Goal: Task Accomplishment & Management: Complete application form

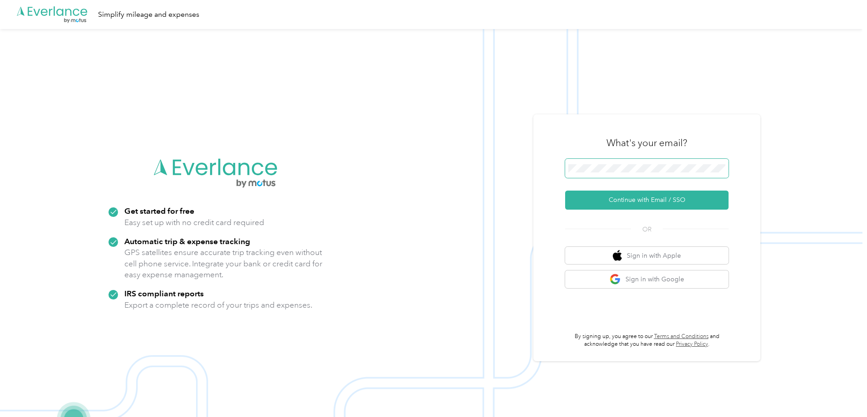
click at [559, 163] on span at bounding box center [646, 168] width 163 height 19
drag, startPoint x: 624, startPoint y: 177, endPoint x: 620, endPoint y: 172, distance: 6.1
click at [559, 177] on span at bounding box center [646, 168] width 163 height 19
click at [559, 196] on button "Continue with Email / SSO" at bounding box center [646, 200] width 163 height 19
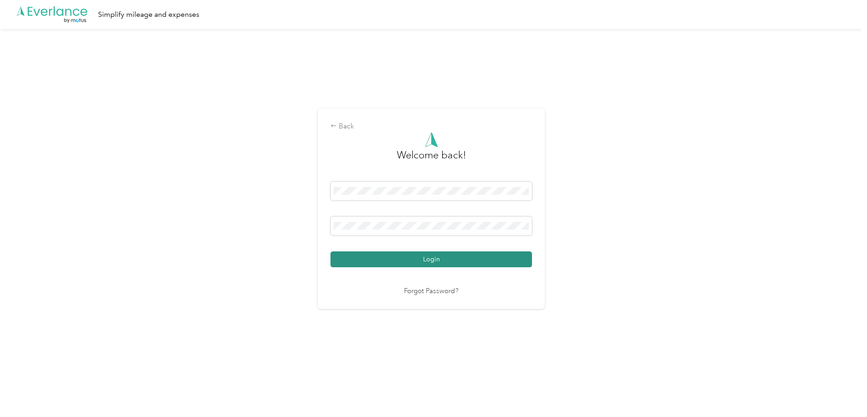
click at [358, 240] on button "Login" at bounding box center [430, 259] width 201 height 16
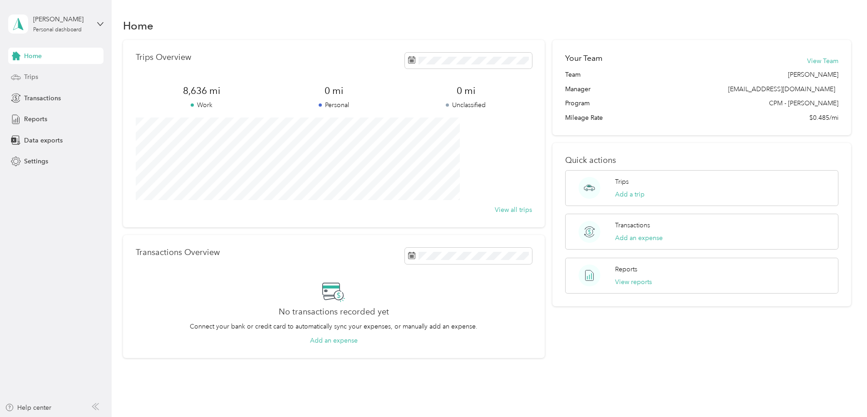
click at [25, 76] on span "Trips" at bounding box center [31, 77] width 14 height 10
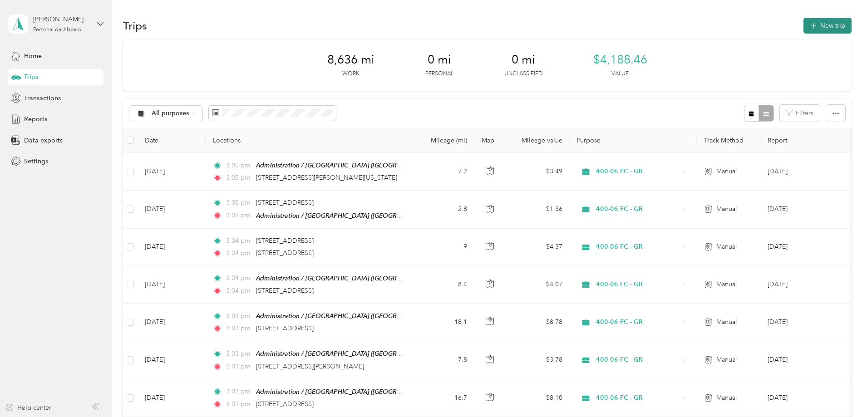
click at [559, 19] on button "New trip" at bounding box center [827, 26] width 48 height 16
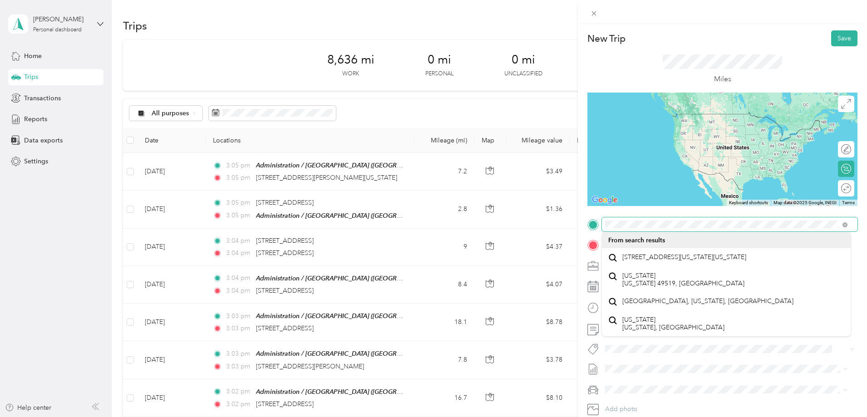
click at [553, 226] on div "New Trip Save This trip cannot be edited because it is either under review, app…" at bounding box center [433, 208] width 867 height 417
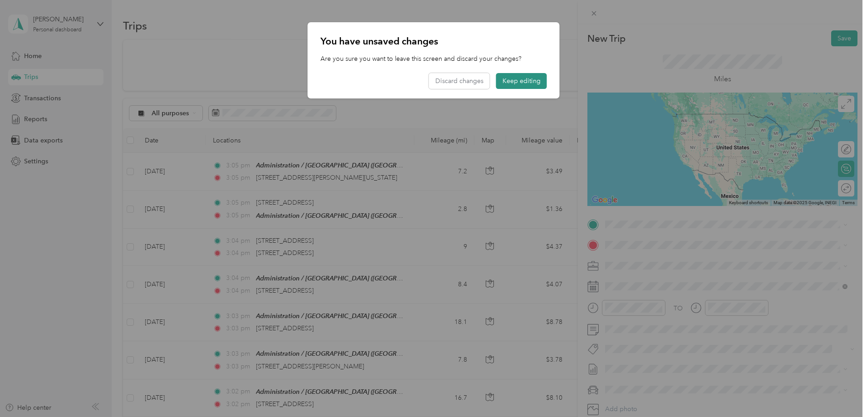
click at [505, 85] on button "Keep editing" at bounding box center [521, 81] width 51 height 16
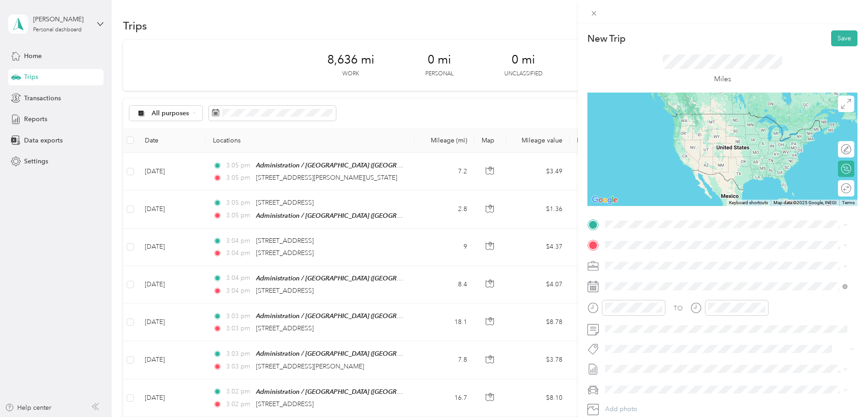
click at [559, 240] on div "TEAM Administration / Grand Rapids Office" at bounding box center [707, 261] width 171 height 11
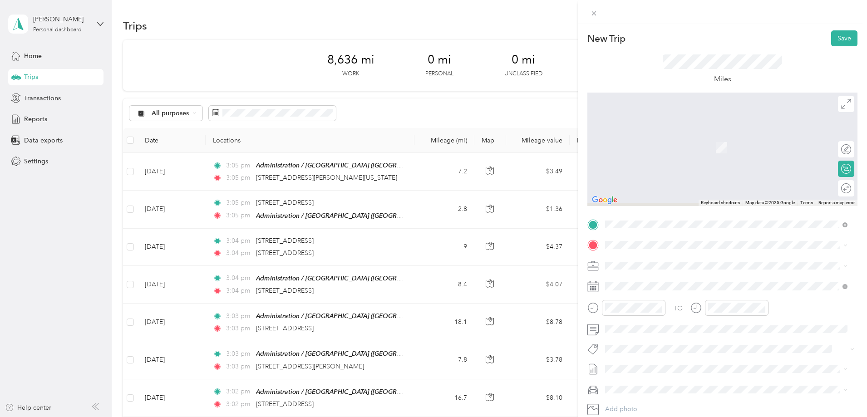
click at [559, 238] on span at bounding box center [729, 245] width 255 height 15
click at [559, 240] on span "[STREET_ADDRESS][US_STATE][US_STATE]" at bounding box center [684, 278] width 124 height 8
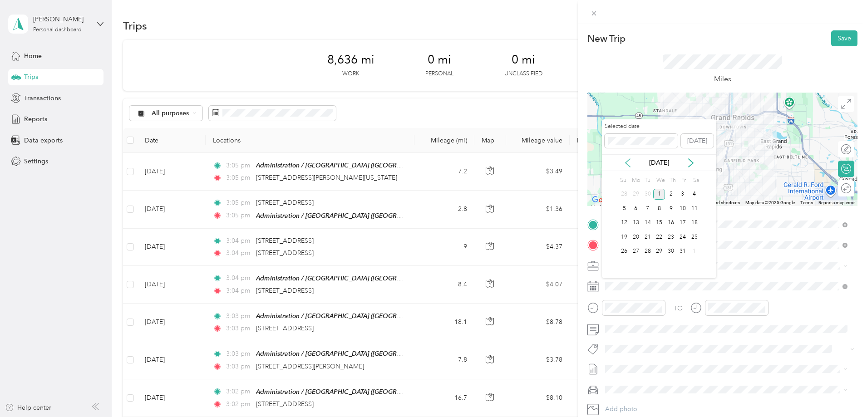
click at [559, 164] on icon at bounding box center [627, 162] width 9 height 9
click at [559, 237] on div "23" at bounding box center [648, 236] width 12 height 11
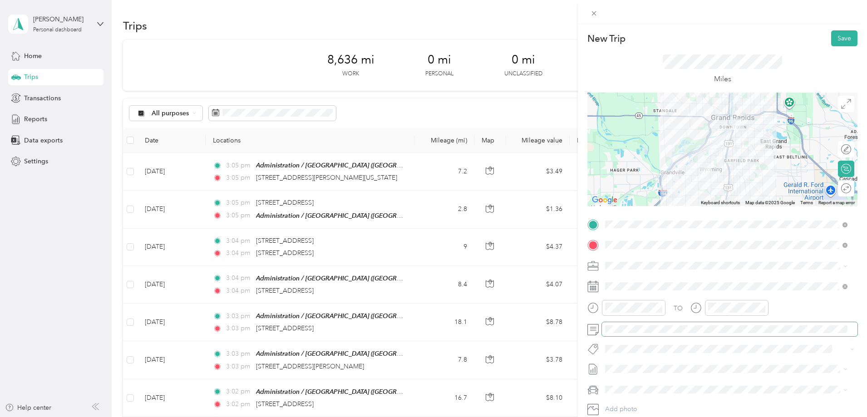
click at [559, 240] on span at bounding box center [729, 329] width 255 height 15
click at [559, 188] on div "Round trip" at bounding box center [851, 189] width 0 height 10
click at [559, 188] on div at bounding box center [841, 189] width 19 height 10
click at [559, 43] on button "Save" at bounding box center [844, 38] width 26 height 16
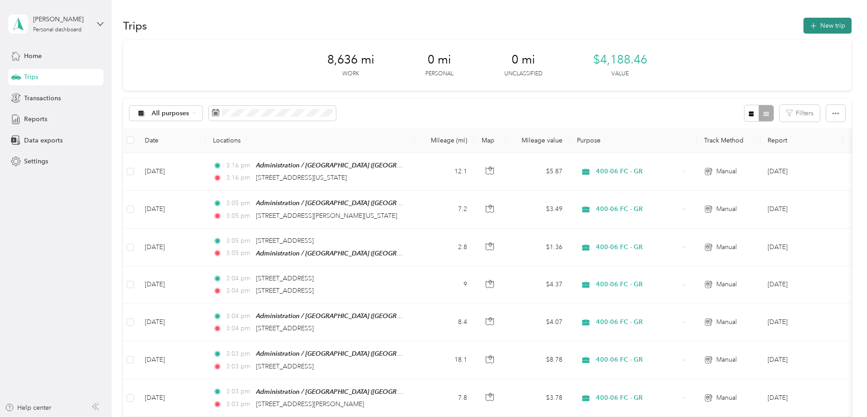
click at [559, 24] on button "New trip" at bounding box center [827, 26] width 48 height 16
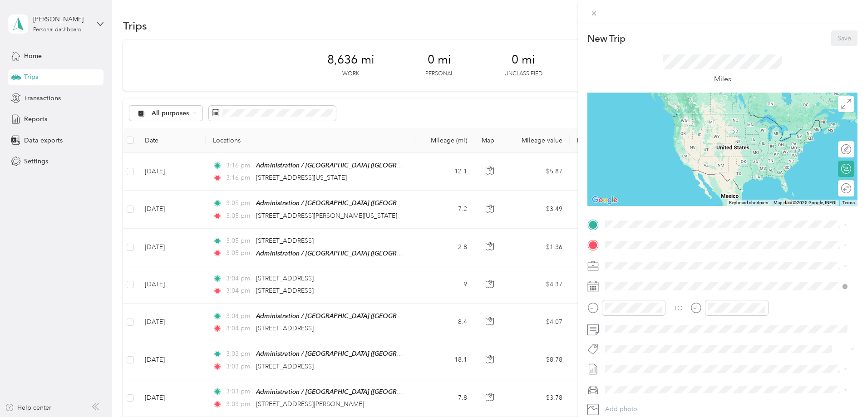
click at [559, 240] on strong "Administration / [GEOGRAPHIC_DATA] Office" at bounding box center [722, 262] width 138 height 8
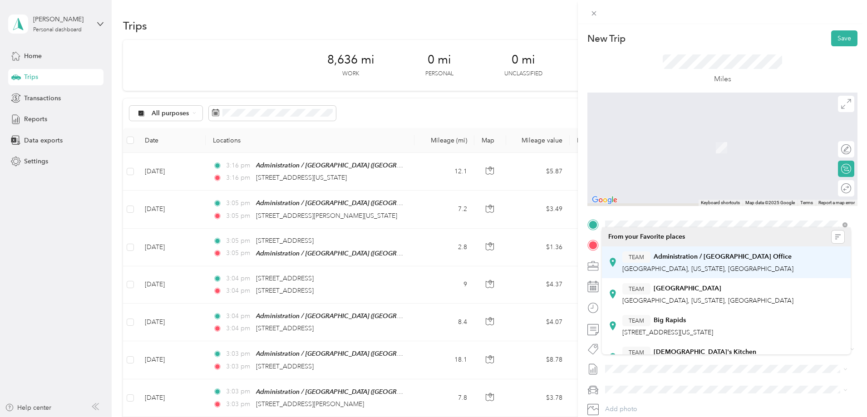
click at [559, 240] on div "TO Add photo" at bounding box center [722, 326] width 270 height 219
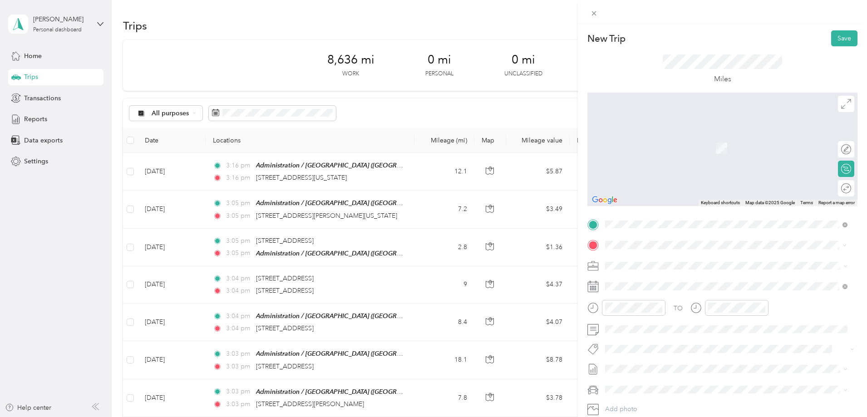
click at [559, 240] on span "[STREET_ADDRESS][PERSON_NAME][US_STATE]" at bounding box center [692, 278] width 141 height 8
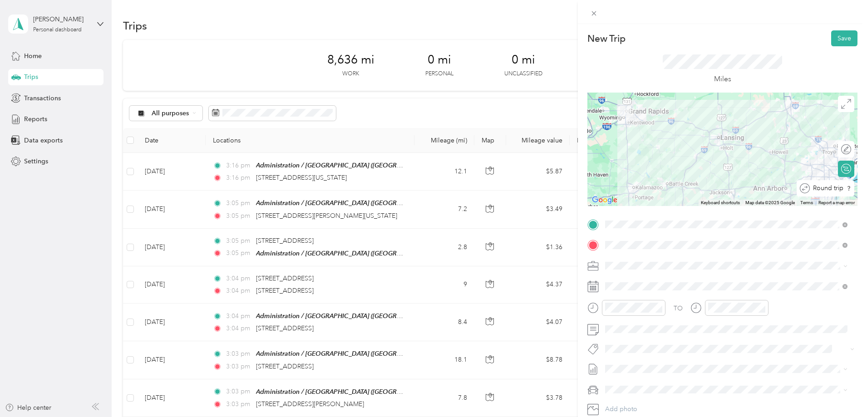
click at [559, 188] on div "Round trip" at bounding box center [830, 189] width 41 height 10
click at [559, 188] on div at bounding box center [841, 189] width 19 height 10
click at [559, 240] on span at bounding box center [729, 286] width 255 height 15
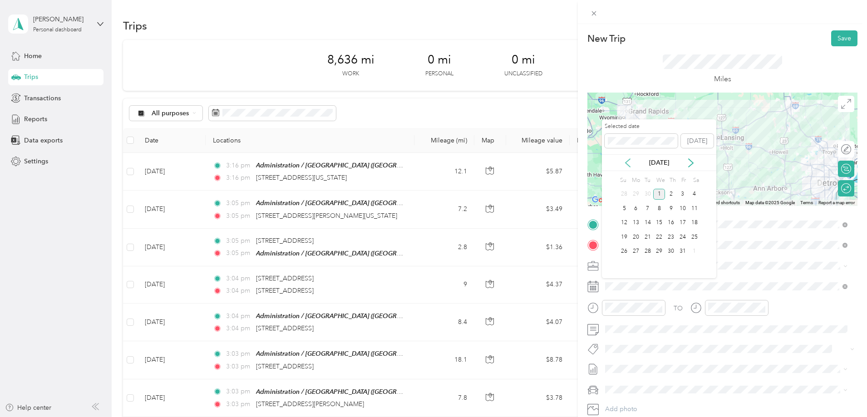
click at [559, 162] on icon at bounding box center [627, 162] width 9 height 9
click at [559, 240] on div "23" at bounding box center [648, 236] width 12 height 11
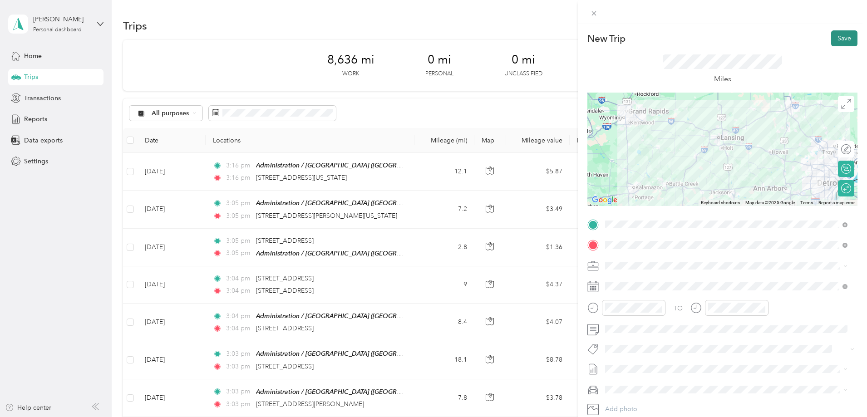
click at [559, 35] on button "Save" at bounding box center [844, 38] width 26 height 16
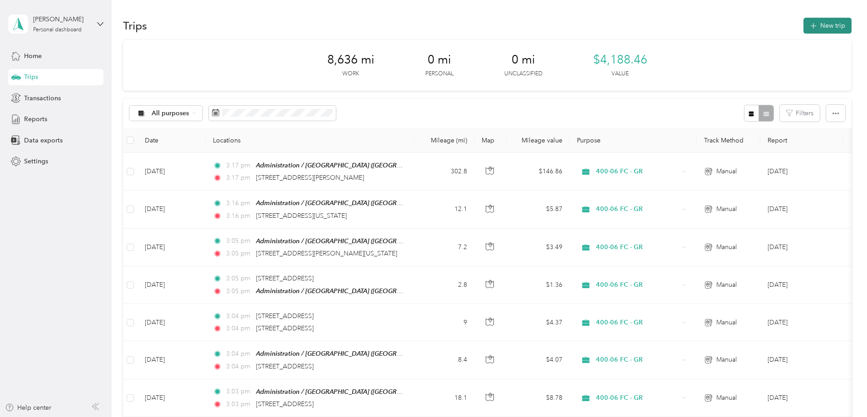
click at [559, 23] on button "New trip" at bounding box center [827, 26] width 48 height 16
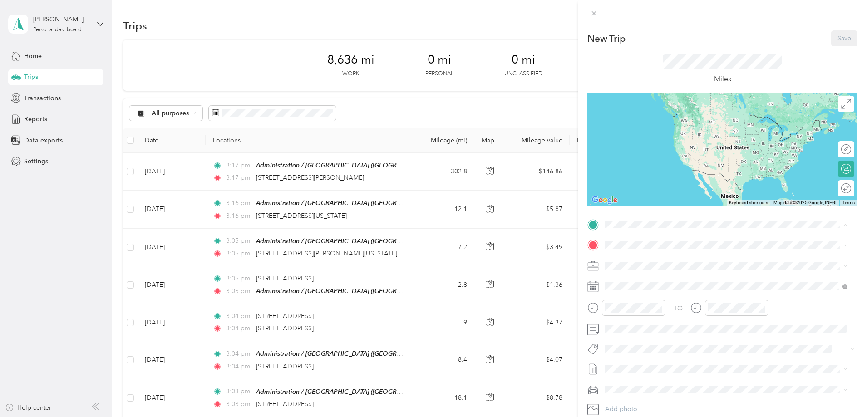
click at [559, 240] on strong "Administration / [GEOGRAPHIC_DATA] Office" at bounding box center [722, 262] width 138 height 8
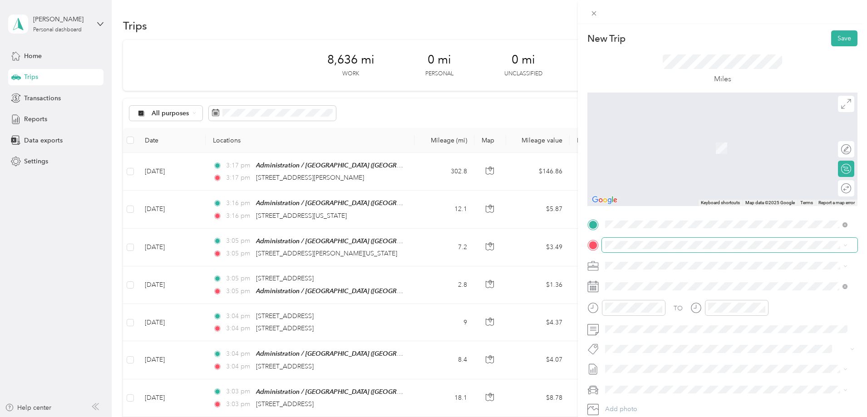
click at [559, 240] on span at bounding box center [729, 245] width 255 height 15
click at [559, 240] on span "[STREET_ADDRESS][US_STATE]" at bounding box center [667, 278] width 91 height 8
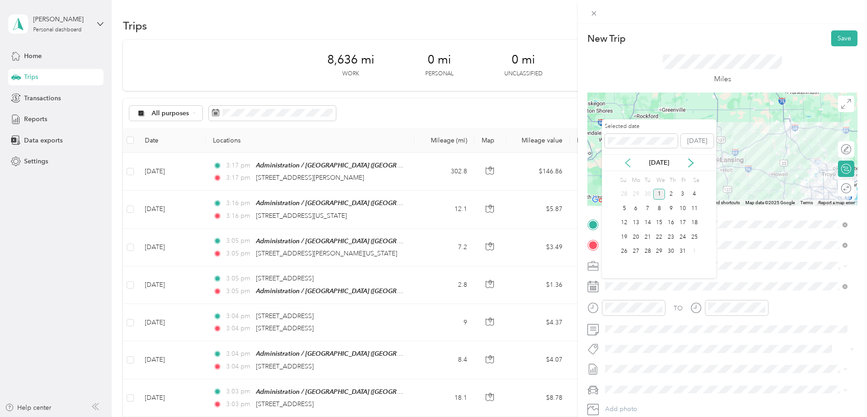
click at [559, 163] on icon at bounding box center [627, 162] width 9 height 9
click at [559, 237] on div "24" at bounding box center [659, 236] width 12 height 11
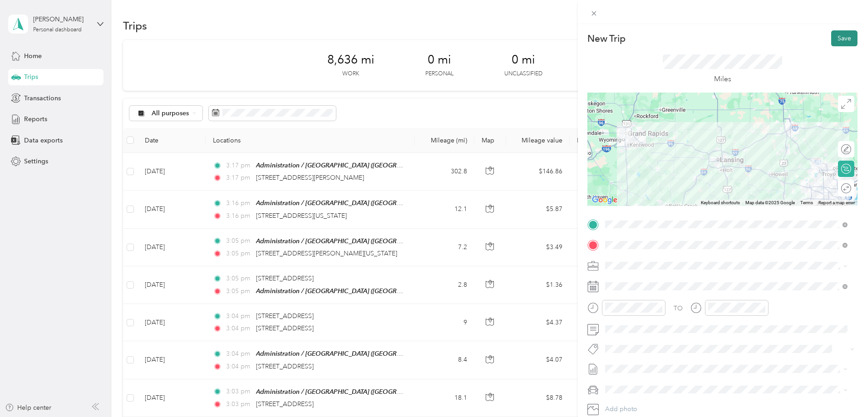
click at [559, 41] on button "Save" at bounding box center [844, 38] width 26 height 16
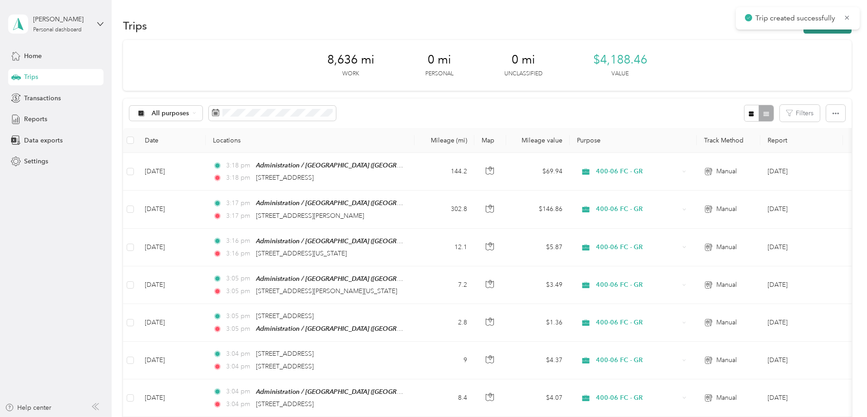
click at [559, 33] on button "New trip" at bounding box center [827, 26] width 48 height 16
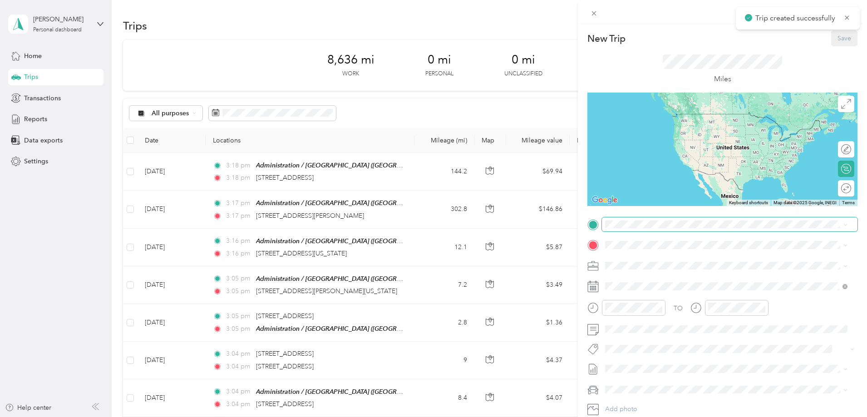
click at [559, 231] on span at bounding box center [729, 224] width 255 height 15
click at [559, 240] on span "[STREET_ADDRESS][US_STATE]" at bounding box center [667, 257] width 91 height 8
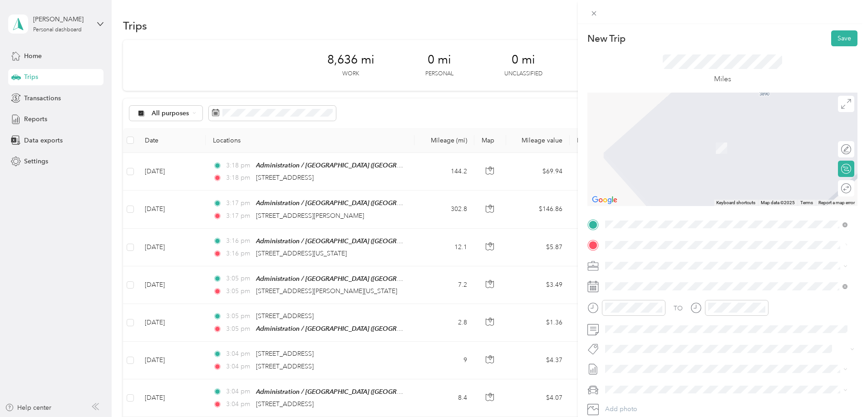
click at [559, 240] on span "[STREET_ADDRESS][PERSON_NAME][US_STATE]" at bounding box center [692, 278] width 141 height 8
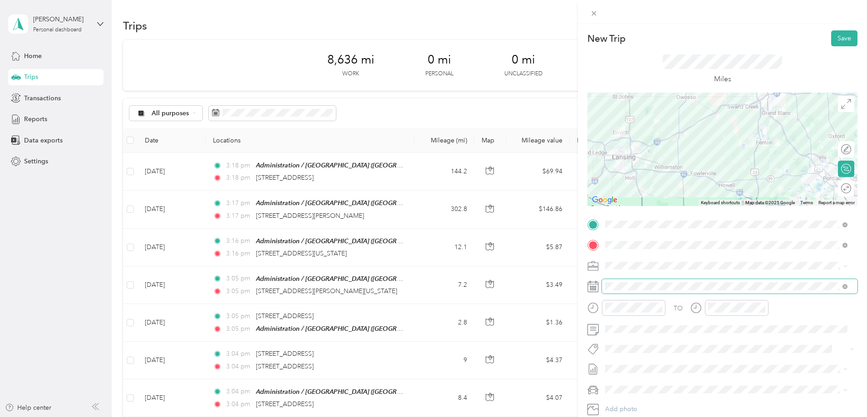
click at [559, 240] on span at bounding box center [729, 286] width 255 height 15
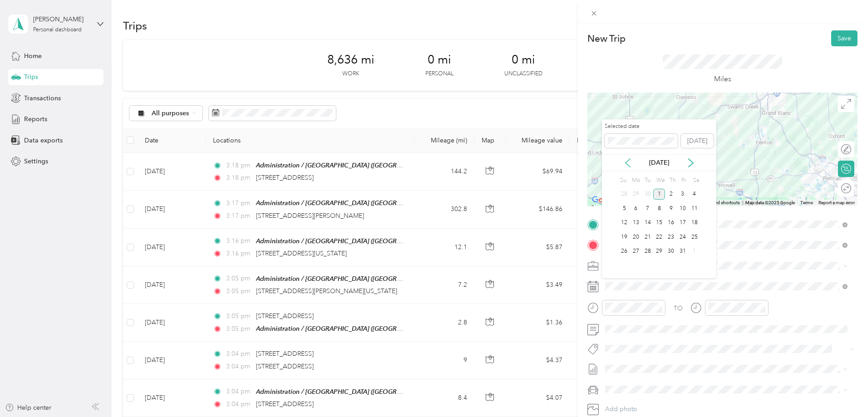
click at [559, 162] on icon at bounding box center [627, 163] width 5 height 8
click at [559, 236] on div "24" at bounding box center [659, 236] width 12 height 11
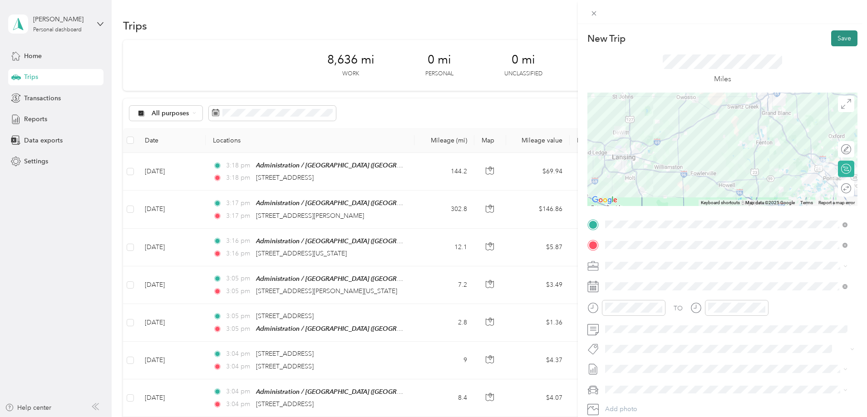
click at [559, 41] on button "Save" at bounding box center [844, 38] width 26 height 16
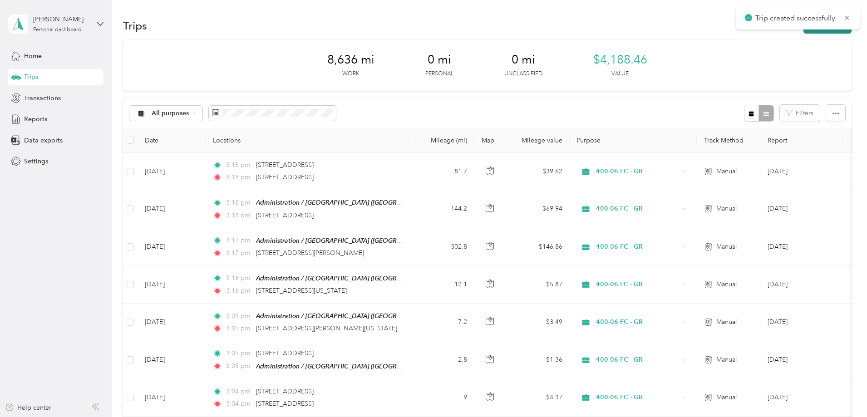
click at [559, 32] on button "New trip" at bounding box center [827, 26] width 48 height 16
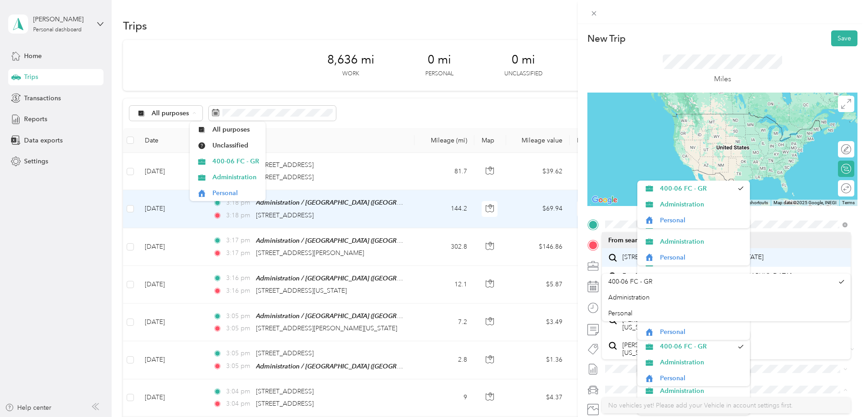
click at [559, 240] on span "[STREET_ADDRESS][PERSON_NAME][US_STATE]" at bounding box center [692, 257] width 141 height 8
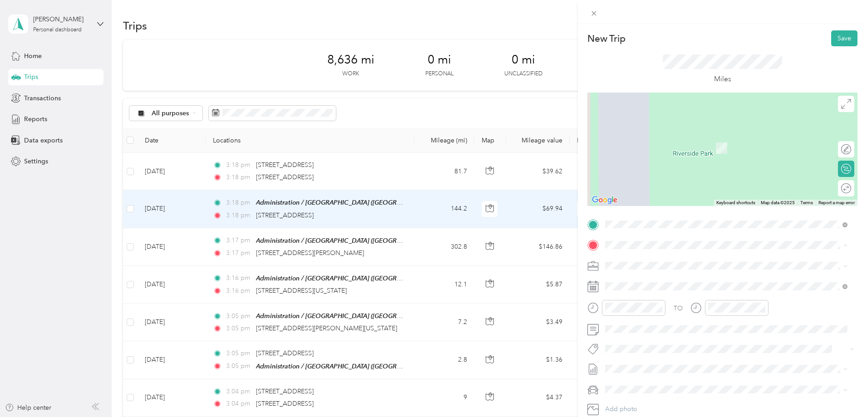
click at [559, 240] on li "TEAM Administration / [GEOGRAPHIC_DATA], [US_STATE], [GEOGRAPHIC_DATA]" at bounding box center [726, 288] width 249 height 32
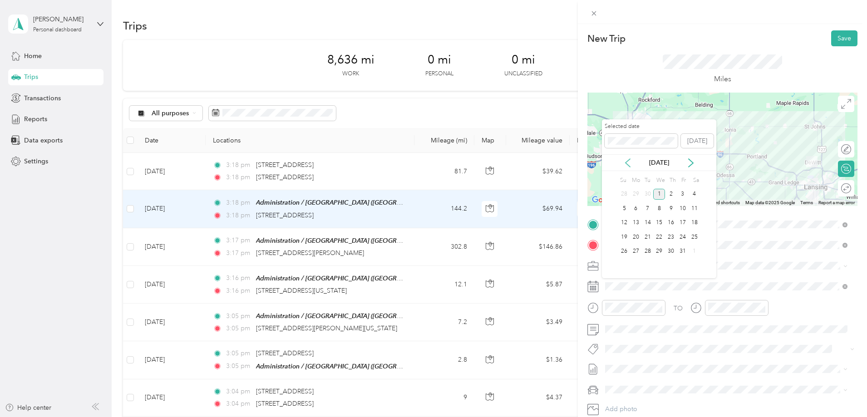
click at [559, 162] on icon at bounding box center [627, 162] width 9 height 9
click at [559, 236] on div "24" at bounding box center [659, 236] width 12 height 11
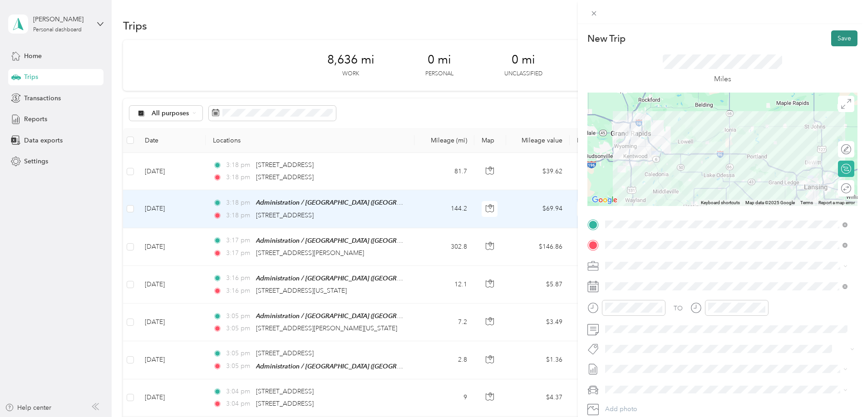
click at [559, 36] on button "Save" at bounding box center [844, 38] width 26 height 16
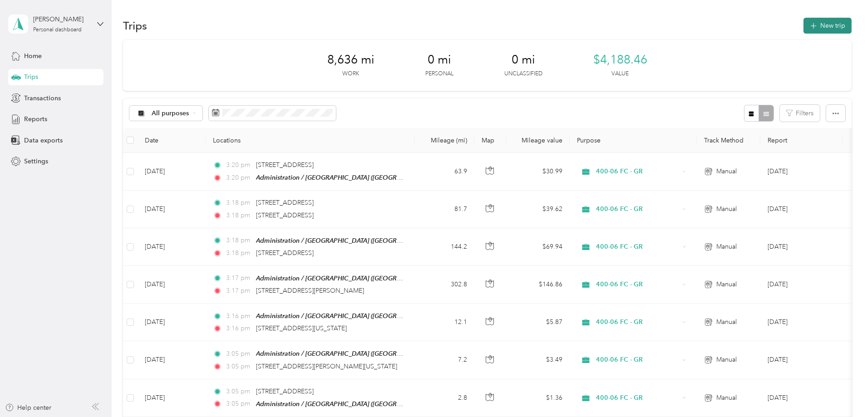
click at [559, 26] on button "New trip" at bounding box center [827, 26] width 48 height 16
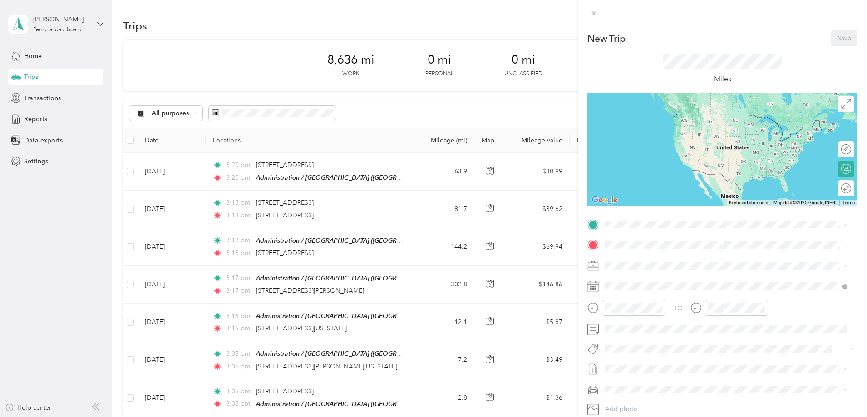
click at [559, 240] on span "[GEOGRAPHIC_DATA], [US_STATE], [GEOGRAPHIC_DATA]" at bounding box center [707, 274] width 171 height 8
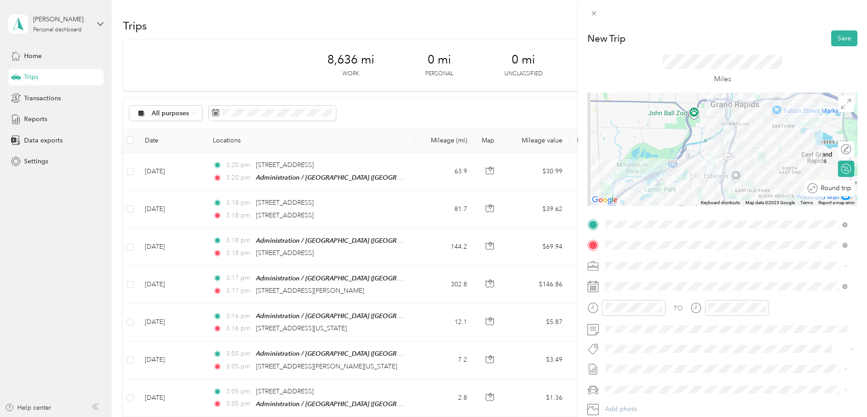
click at [559, 190] on div "Round trip" at bounding box center [829, 188] width 50 height 16
click at [559, 188] on div at bounding box center [841, 189] width 19 height 10
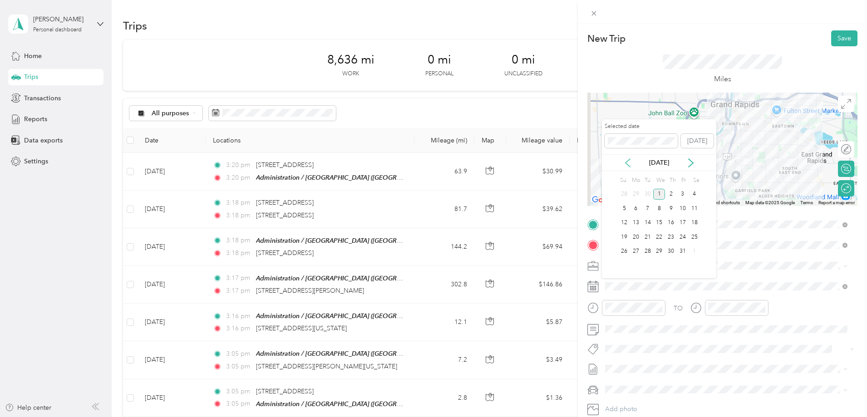
click at [559, 161] on icon at bounding box center [627, 162] width 9 height 9
click at [559, 236] on div "25" at bounding box center [671, 236] width 12 height 11
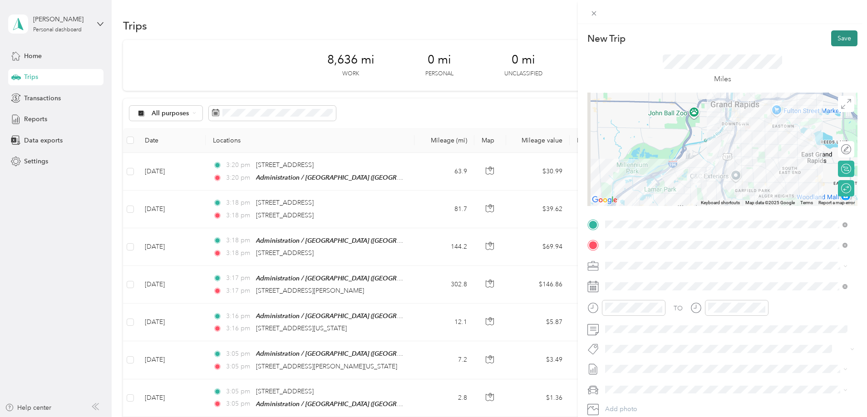
click at [559, 41] on button "Save" at bounding box center [844, 38] width 26 height 16
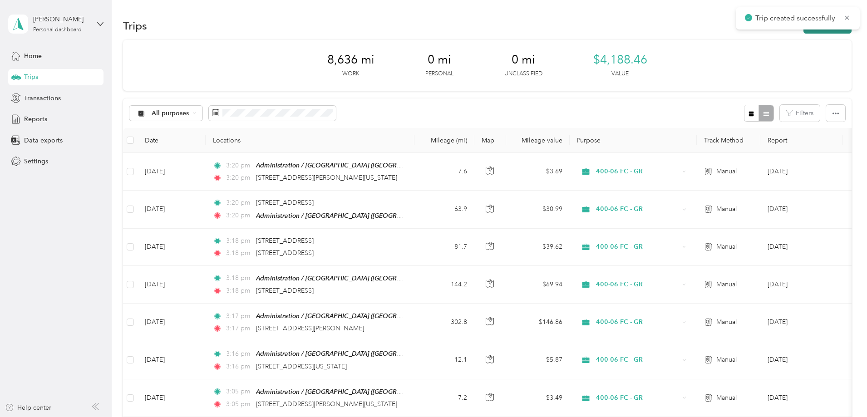
click at [559, 31] on button "New trip" at bounding box center [827, 26] width 48 height 16
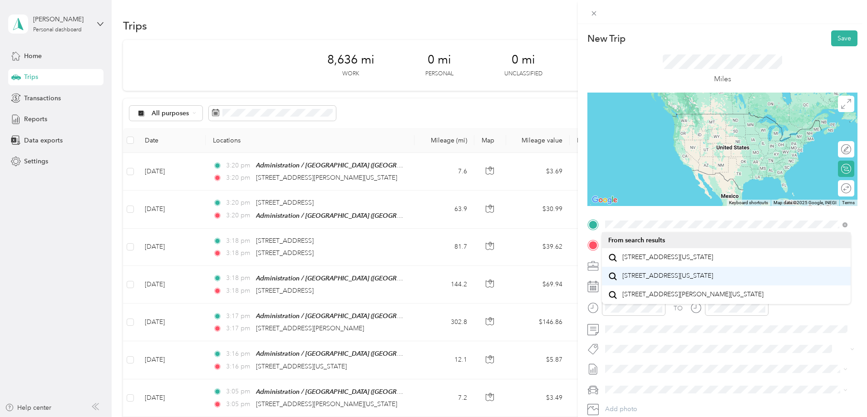
click at [559, 240] on span "[STREET_ADDRESS][US_STATE]" at bounding box center [667, 276] width 91 height 8
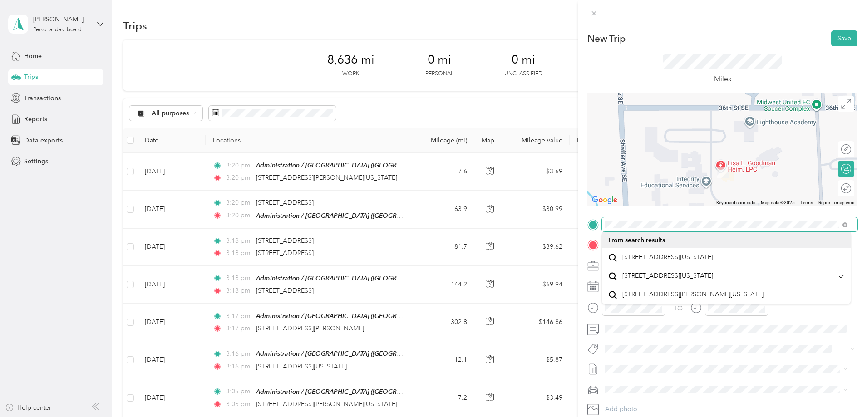
click at [559, 222] on span at bounding box center [729, 224] width 255 height 15
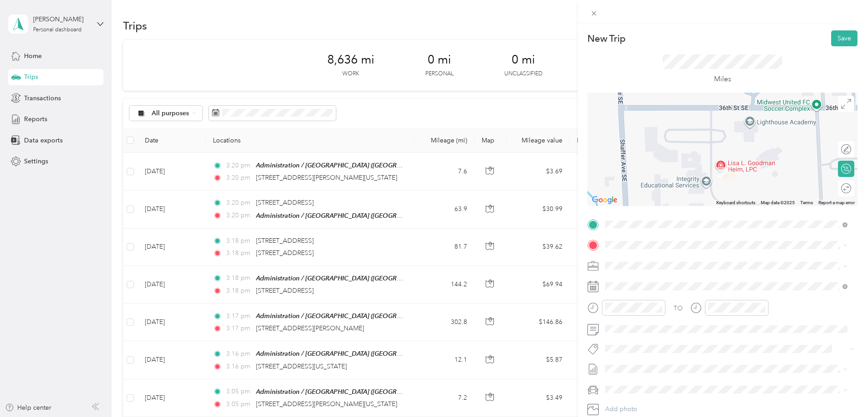
click at [559, 240] on div "TEAM Administration / [GEOGRAPHIC_DATA], [US_STATE], [GEOGRAPHIC_DATA]" at bounding box center [707, 267] width 171 height 22
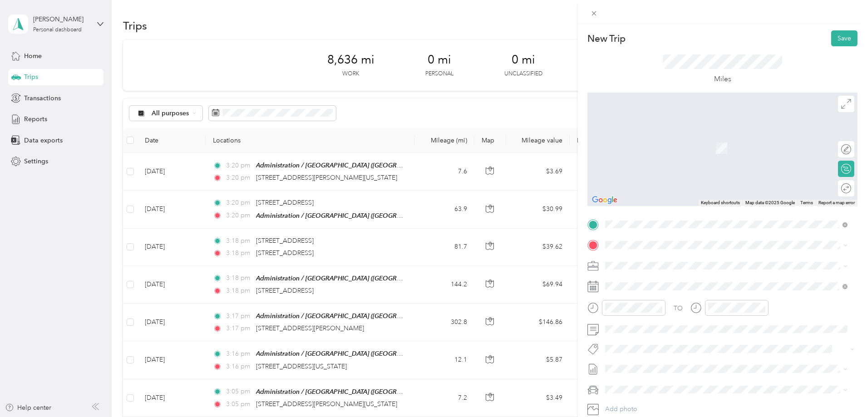
click at [559, 240] on span "[STREET_ADDRESS][US_STATE]" at bounding box center [667, 277] width 91 height 8
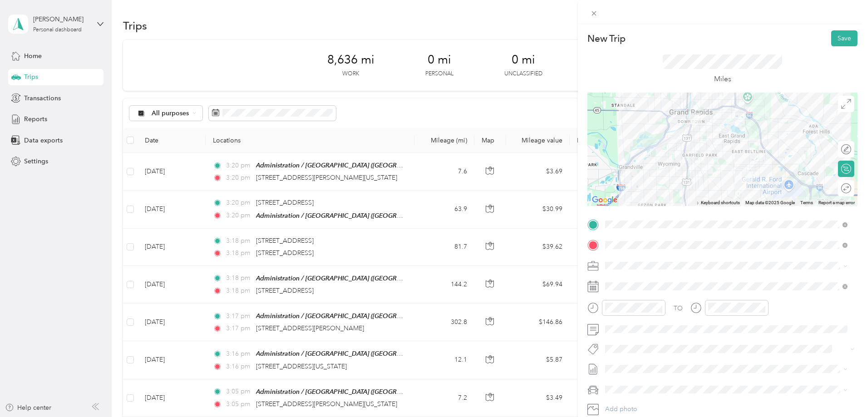
click at [559, 192] on div "Round trip" at bounding box center [851, 189] width 0 height 10
click at [559, 186] on div at bounding box center [841, 189] width 19 height 10
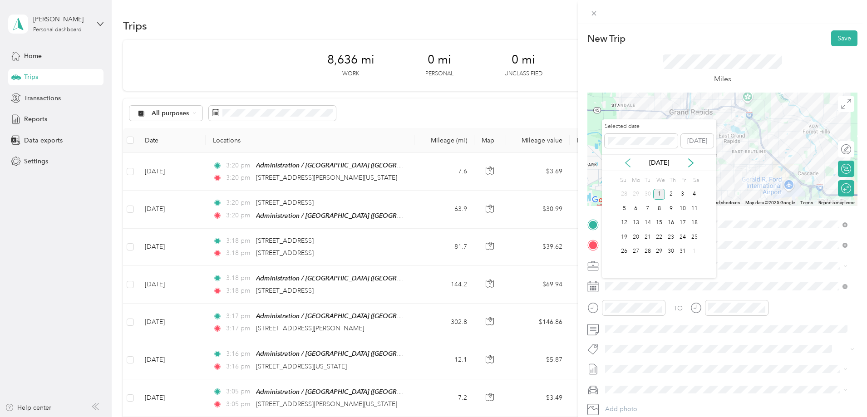
click at [559, 162] on icon at bounding box center [627, 162] width 9 height 9
click at [559, 236] on div "25" at bounding box center [671, 236] width 12 height 11
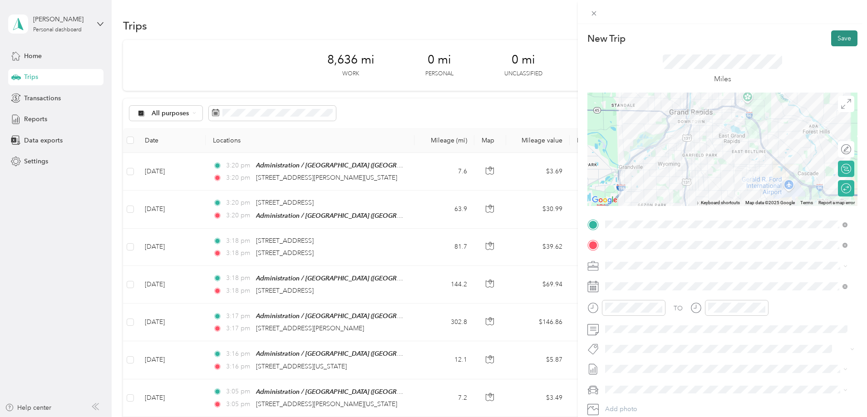
click at [559, 38] on button "Save" at bounding box center [844, 38] width 26 height 16
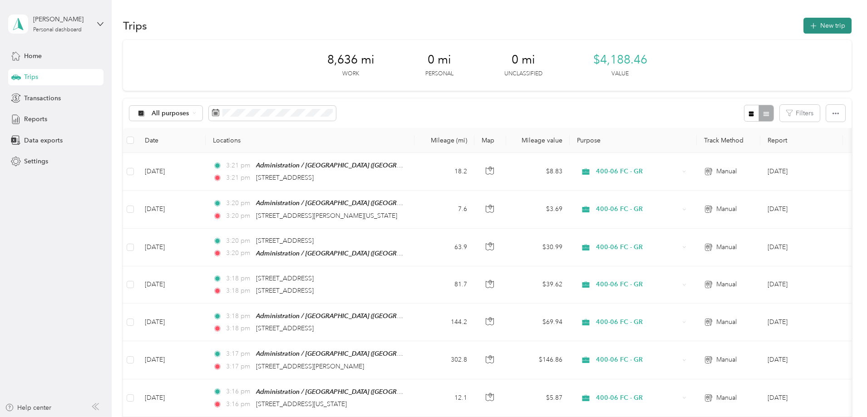
click at [559, 30] on button "New trip" at bounding box center [827, 26] width 48 height 16
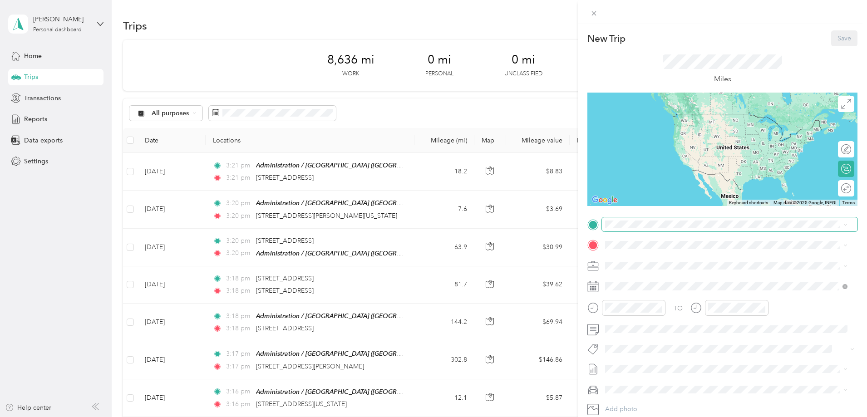
click at [559, 229] on span at bounding box center [729, 224] width 255 height 15
click at [559, 240] on strong "Administration / [GEOGRAPHIC_DATA] Office" at bounding box center [722, 262] width 138 height 8
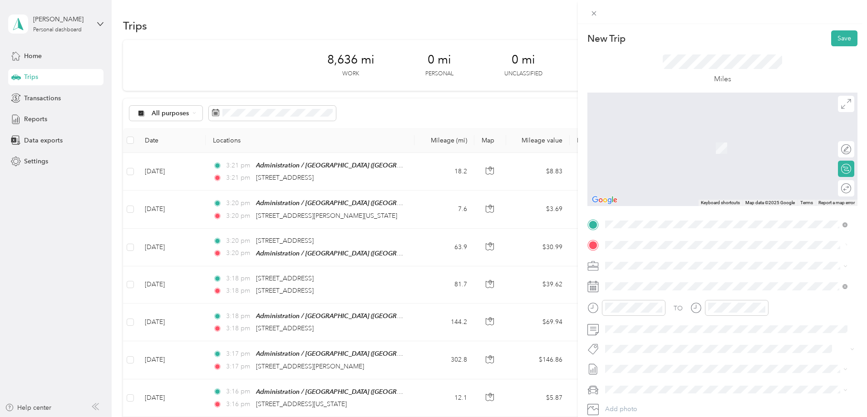
click at [559, 240] on span "[STREET_ADDRESS][PERSON_NAME][US_STATE]" at bounding box center [692, 278] width 141 height 8
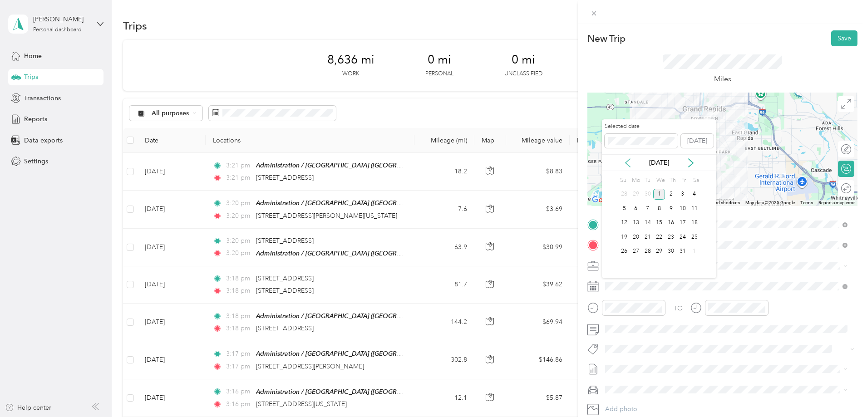
click at [559, 165] on icon at bounding box center [627, 162] width 9 height 9
click at [559, 237] on div "25" at bounding box center [671, 236] width 12 height 11
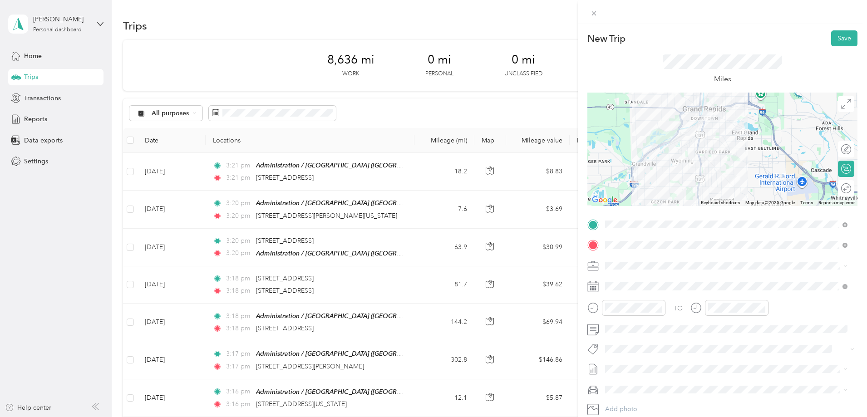
click at [559, 188] on div "Round trip" at bounding box center [851, 189] width 0 height 10
click at [559, 188] on div at bounding box center [841, 189] width 19 height 10
click at [559, 44] on button "Save" at bounding box center [844, 38] width 26 height 16
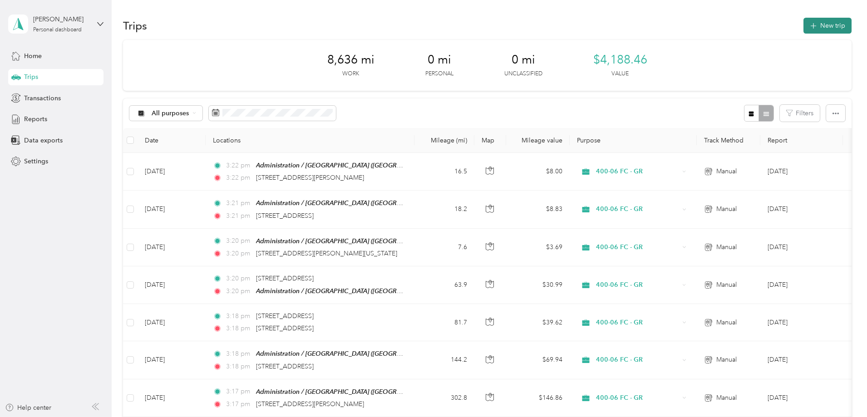
click at [559, 29] on icon "button" at bounding box center [813, 26] width 10 height 10
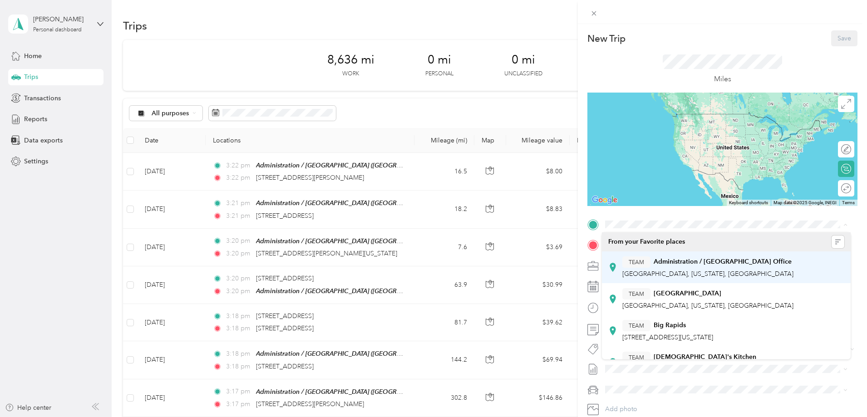
click at [559, 240] on strong "Administration / [GEOGRAPHIC_DATA] Office" at bounding box center [722, 262] width 138 height 8
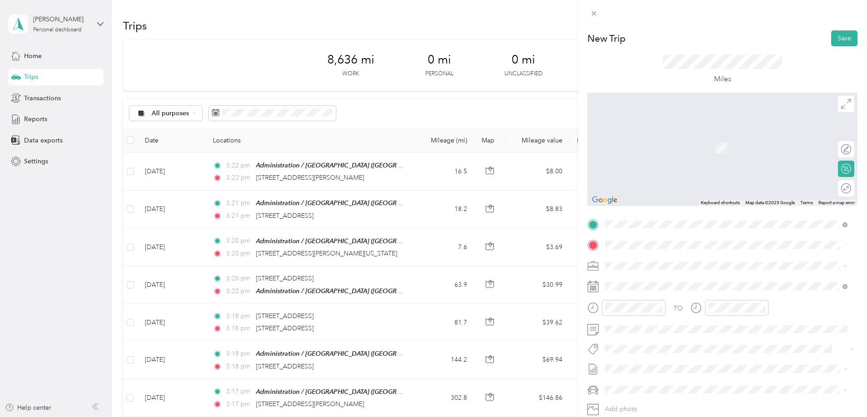
click at [559, 240] on span "[STREET_ADDRESS][US_STATE]" at bounding box center [667, 278] width 91 height 8
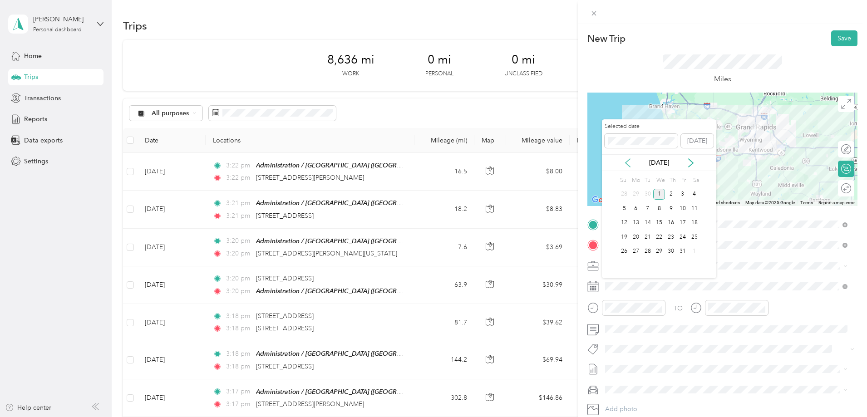
click at [559, 163] on icon at bounding box center [627, 162] width 9 height 9
click at [559, 234] on div "26" at bounding box center [683, 236] width 12 height 11
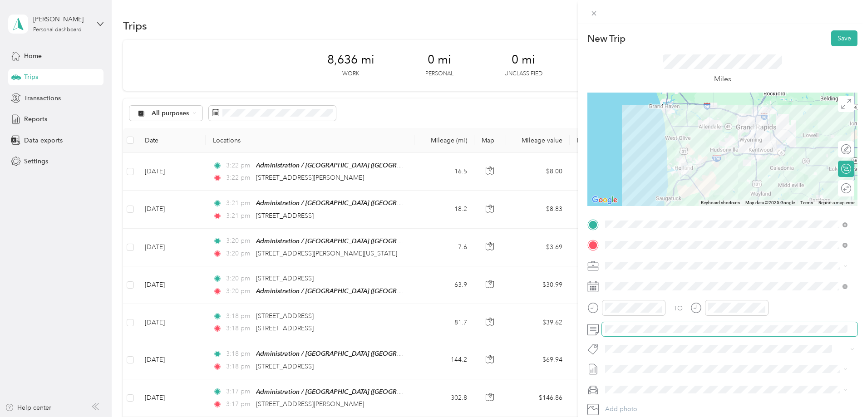
click at [559, 240] on span at bounding box center [729, 329] width 255 height 15
click at [559, 189] on div "Round trip" at bounding box center [811, 188] width 86 height 16
click at [559, 189] on div at bounding box center [841, 189] width 19 height 10
click at [559, 31] on button "Save" at bounding box center [844, 38] width 26 height 16
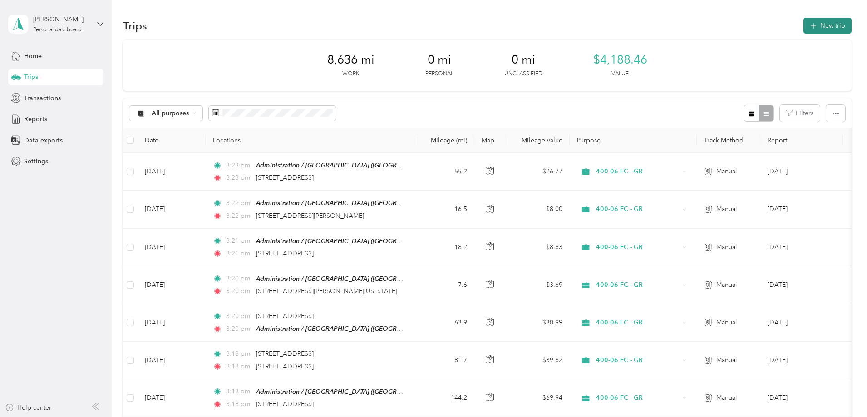
click at [559, 29] on button "New trip" at bounding box center [827, 26] width 48 height 16
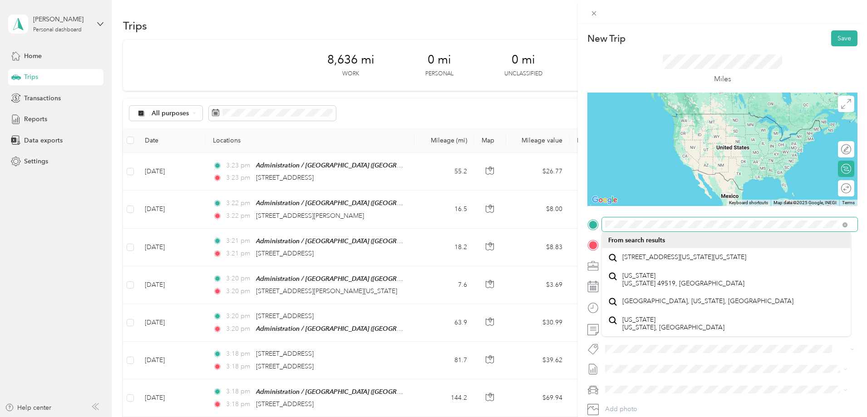
click at [513, 234] on div "New Trip Save This trip cannot be edited because it is either under review, app…" at bounding box center [433, 208] width 867 height 417
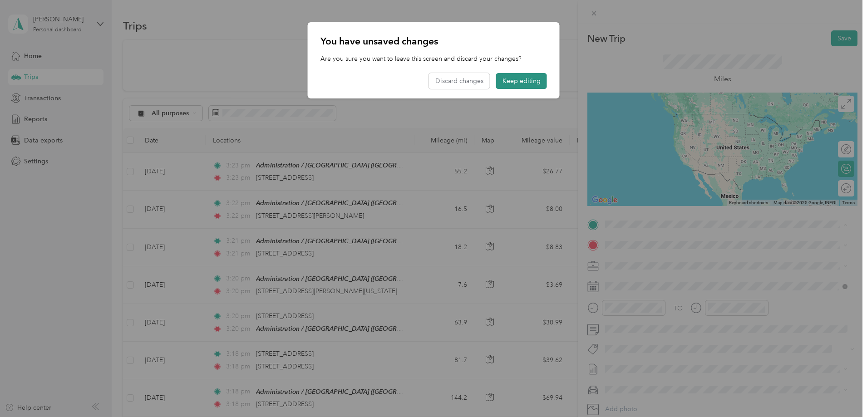
click at [519, 83] on button "Keep editing" at bounding box center [521, 81] width 51 height 16
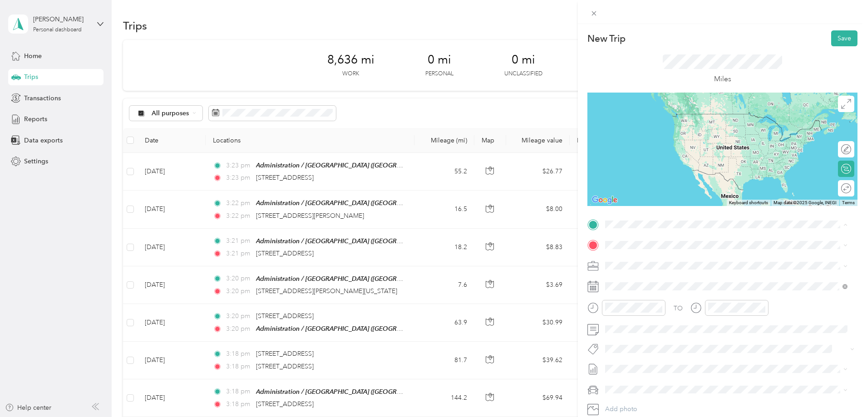
click at [559, 240] on li "TEAM Administration / [GEOGRAPHIC_DATA], [US_STATE], [GEOGRAPHIC_DATA]" at bounding box center [726, 267] width 249 height 32
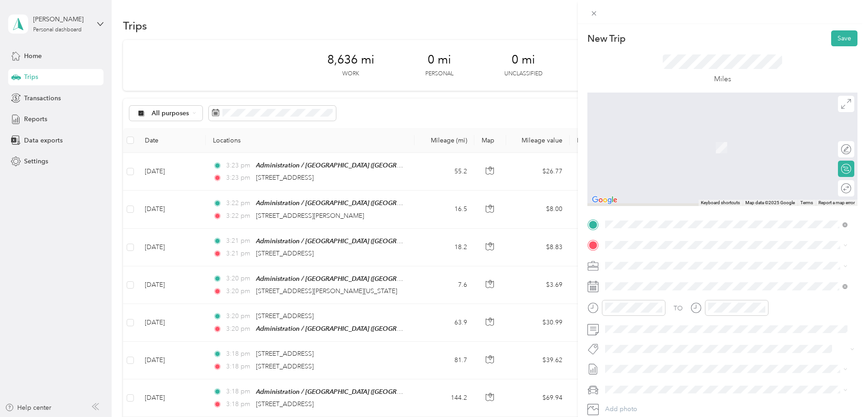
click at [559, 240] on span at bounding box center [729, 245] width 255 height 15
click at [559, 240] on span "[STREET_ADDRESS][US_STATE][US_STATE]" at bounding box center [684, 278] width 124 height 8
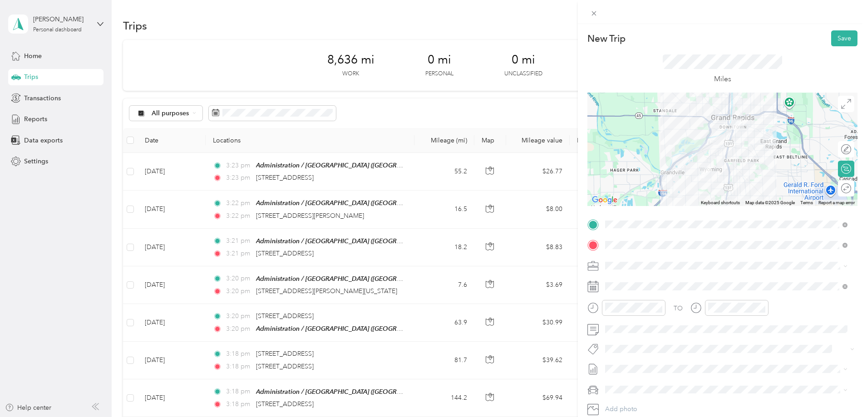
click at [559, 186] on div "Round trip" at bounding box center [851, 189] width 0 height 10
click at [559, 188] on div at bounding box center [841, 189] width 19 height 10
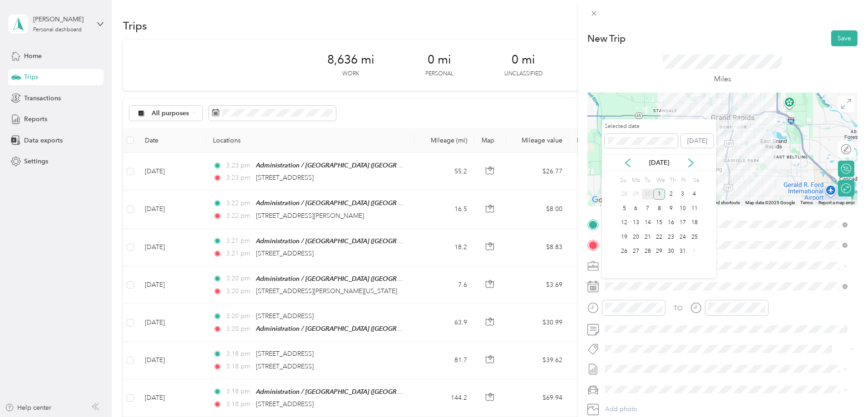
click at [559, 194] on div "30" at bounding box center [648, 194] width 12 height 11
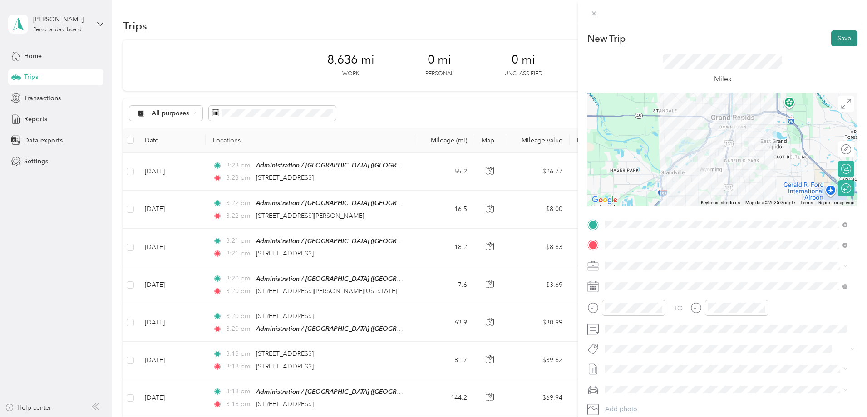
click at [559, 44] on button "Save" at bounding box center [844, 38] width 26 height 16
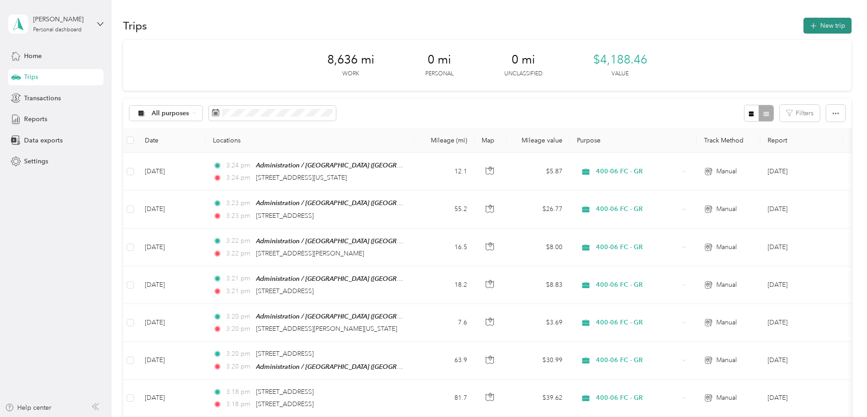
click at [559, 32] on button "New trip" at bounding box center [827, 26] width 48 height 16
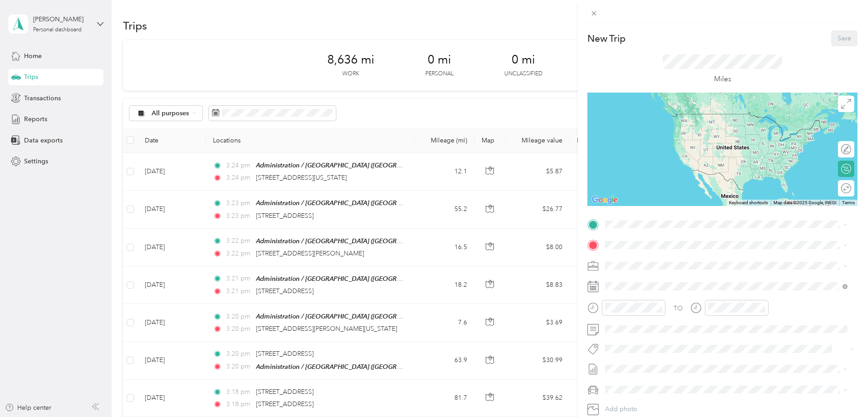
click at [559, 240] on strong "Administration / [GEOGRAPHIC_DATA] Office" at bounding box center [722, 262] width 138 height 8
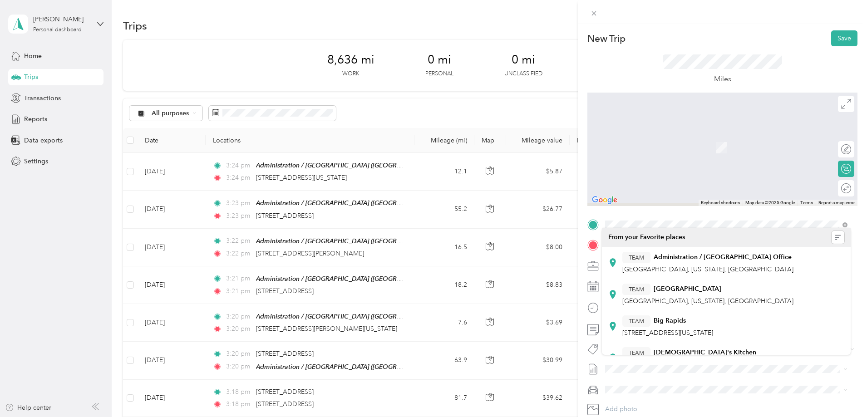
click at [559, 237] on div "TO Add photo" at bounding box center [722, 326] width 270 height 219
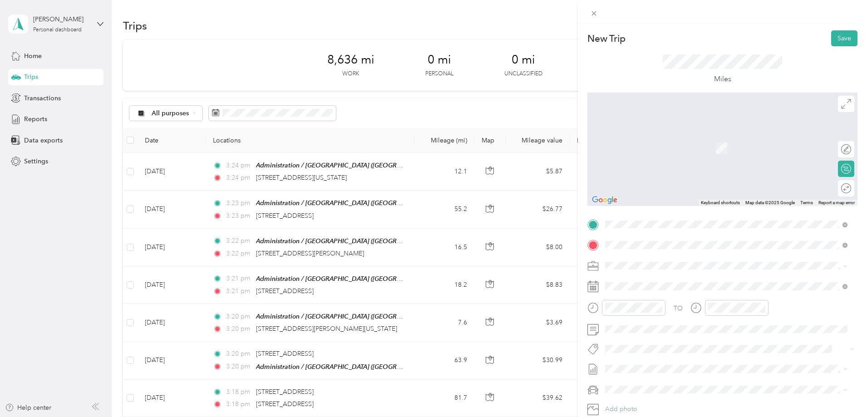
click at [559, 240] on li "[STREET_ADDRESS][PERSON_NAME][US_STATE][US_STATE]" at bounding box center [726, 297] width 249 height 19
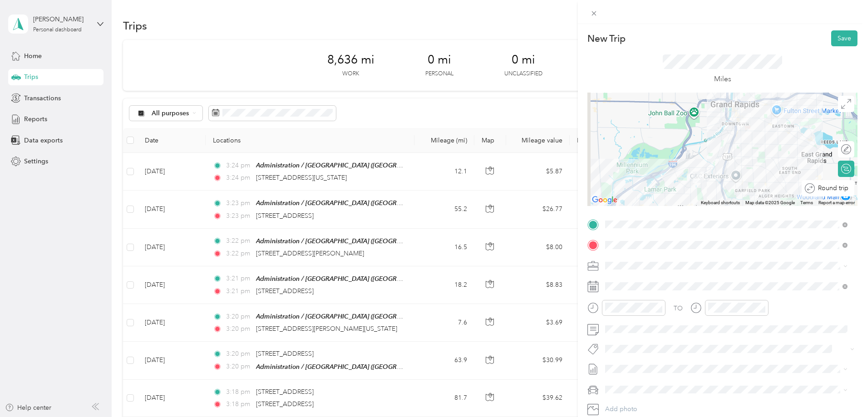
click at [559, 192] on div "Round trip" at bounding box center [833, 189] width 36 height 10
click at [559, 188] on div at bounding box center [841, 189] width 19 height 10
click at [559, 240] on span at bounding box center [729, 286] width 255 height 15
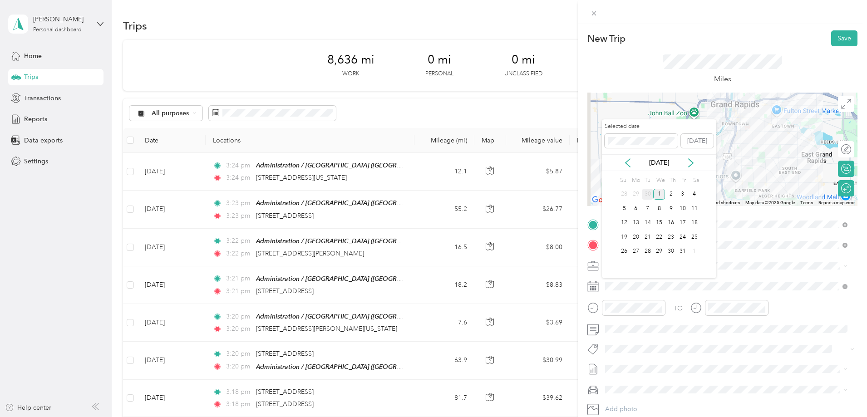
click at [559, 196] on div "30" at bounding box center [648, 194] width 12 height 11
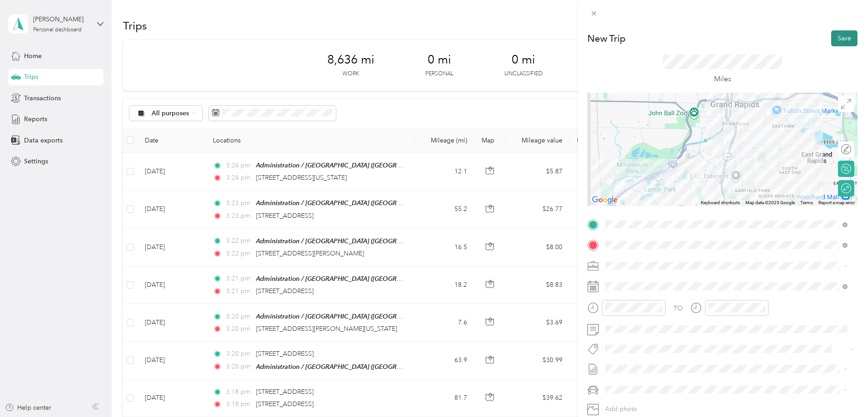
click at [559, 37] on button "Save" at bounding box center [844, 38] width 26 height 16
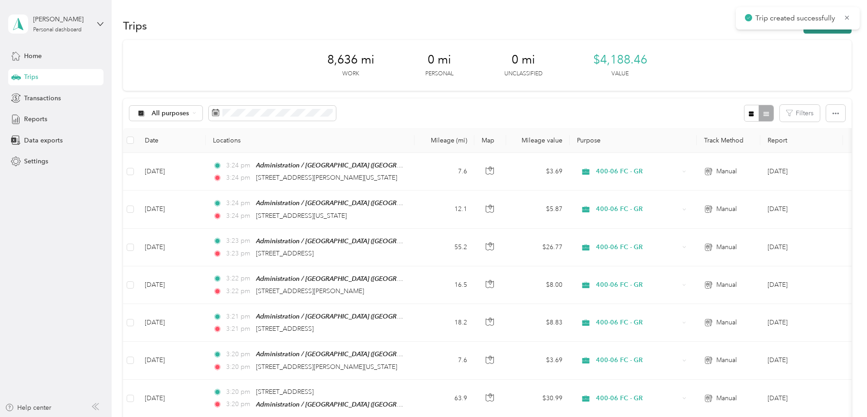
click at [559, 30] on button "New trip" at bounding box center [827, 26] width 48 height 16
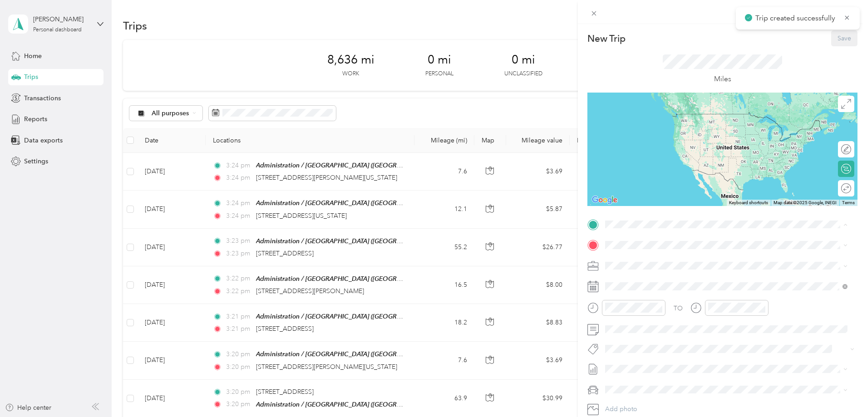
click at [559, 240] on strong "Administration / [GEOGRAPHIC_DATA] Office" at bounding box center [722, 262] width 138 height 8
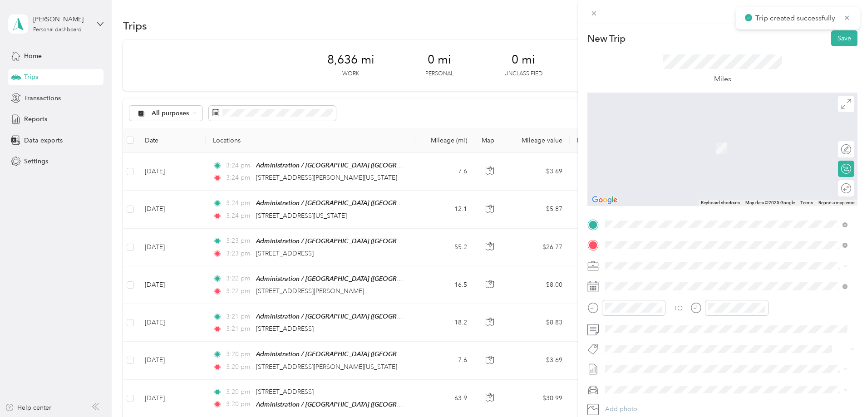
click at [559, 240] on span "[STREET_ADDRESS][US_STATE][US_STATE]" at bounding box center [684, 278] width 124 height 8
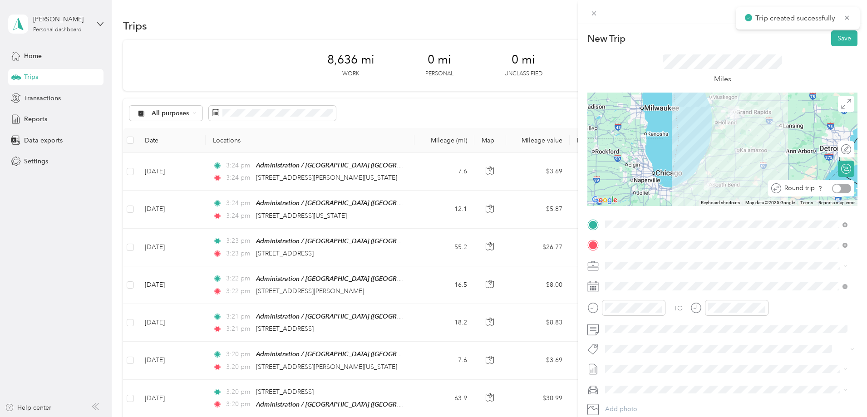
click at [559, 186] on div at bounding box center [841, 189] width 19 height 10
click at [559, 64] on div "Miles" at bounding box center [722, 69] width 270 height 46
click at [559, 38] on button "Save" at bounding box center [844, 38] width 26 height 16
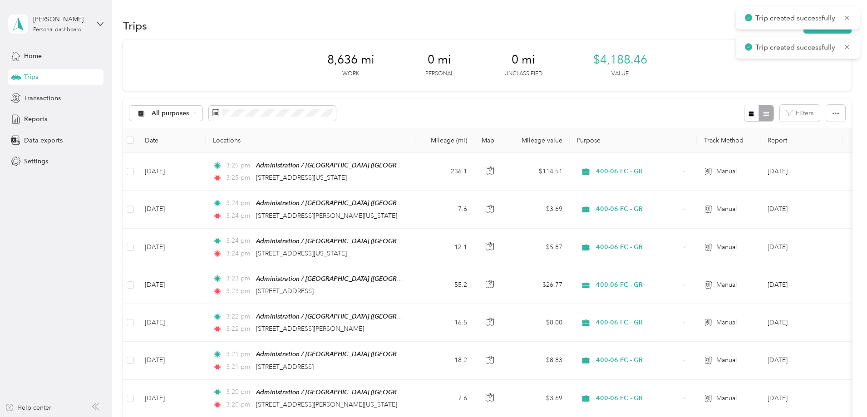
click at [478, 113] on div "All purposes Filters" at bounding box center [487, 112] width 728 height 29
